Goal: Find specific page/section: Find specific page/section

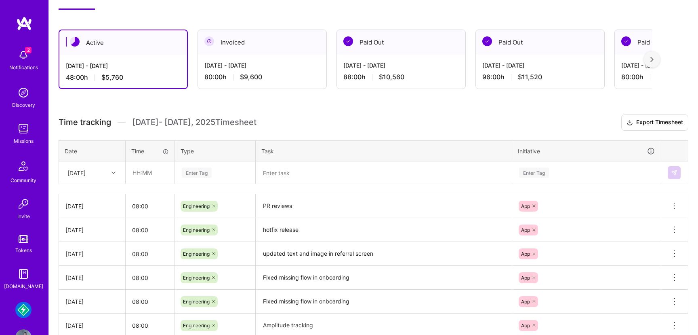
scroll to position [183, 0]
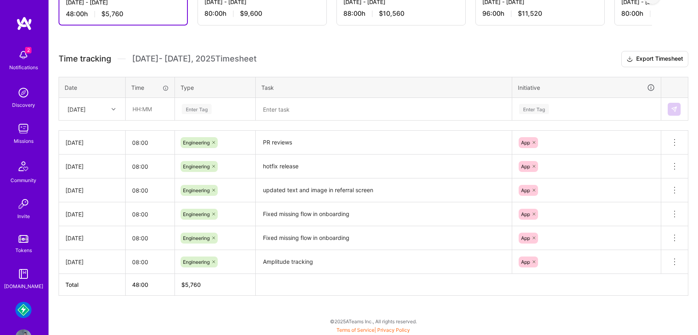
click at [24, 133] on img at bounding box center [23, 128] width 16 height 16
